Goal: Information Seeking & Learning: Learn about a topic

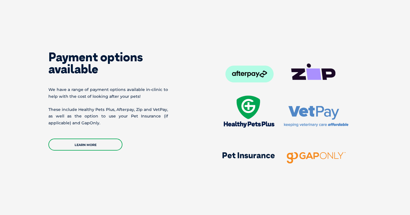
scroll to position [1391, 0]
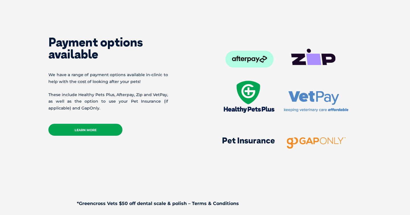
click at [108, 124] on link "Learn more" at bounding box center [85, 130] width 74 height 12
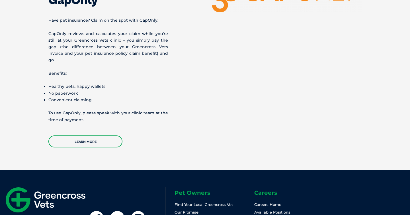
scroll to position [1328, 0]
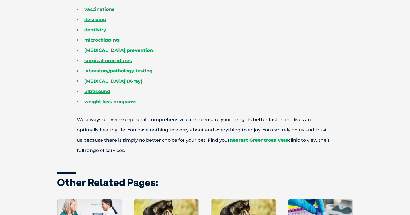
scroll to position [257, 0]
click at [99, 30] on link "dentistry" at bounding box center [95, 29] width 22 height 5
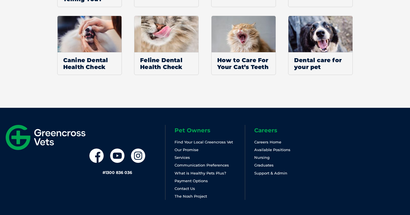
scroll to position [1328, 0]
